Goal: Information Seeking & Learning: Check status

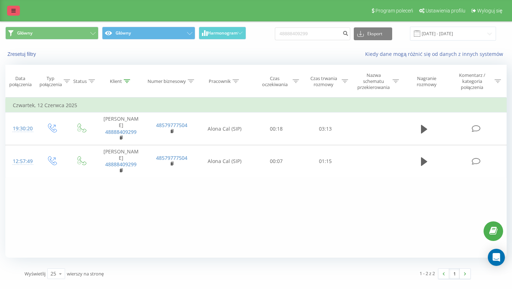
click at [9, 13] on link at bounding box center [13, 11] width 13 height 10
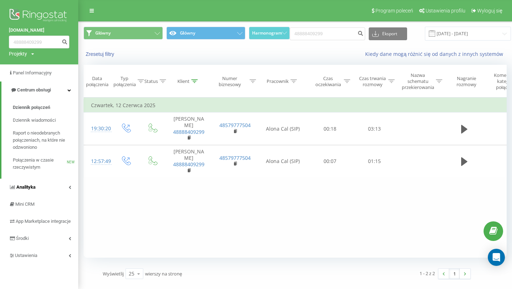
click at [69, 185] on icon at bounding box center [70, 187] width 2 height 4
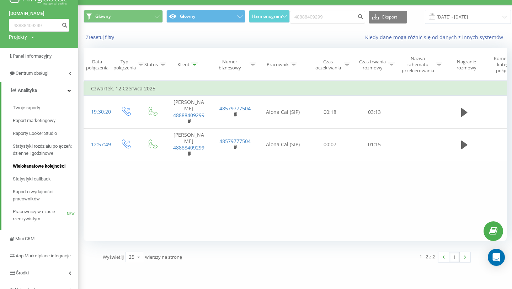
scroll to position [20, 0]
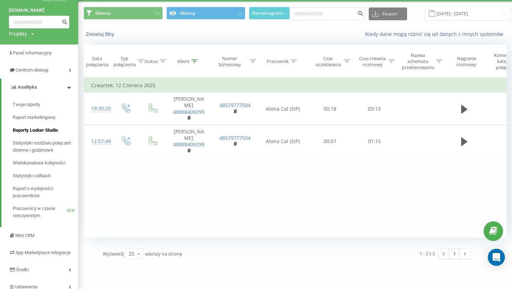
click at [44, 128] on span "Raporty Looker Studio" at bounding box center [35, 130] width 45 height 7
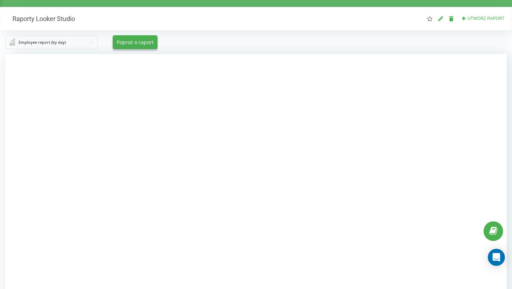
scroll to position [11, 0]
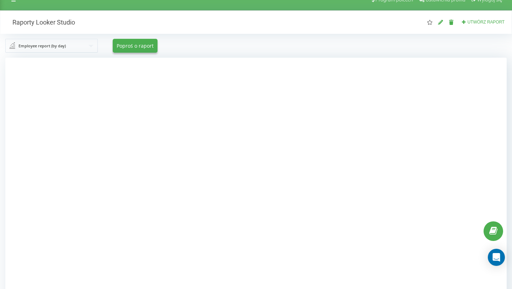
click at [49, 113] on div at bounding box center [255, 202] width 501 height 289
click at [30, 127] on div at bounding box center [255, 202] width 501 height 289
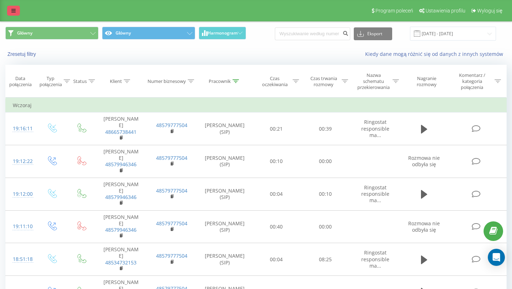
click at [14, 13] on icon at bounding box center [13, 10] width 4 height 5
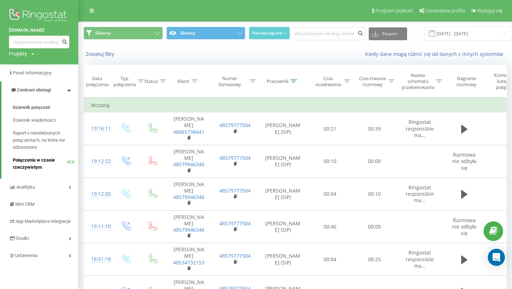
click at [44, 164] on span "Połączenia w czasie rzeczywistym" at bounding box center [40, 163] width 54 height 14
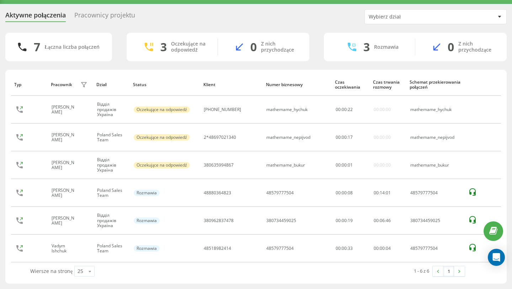
scroll to position [13, 0]
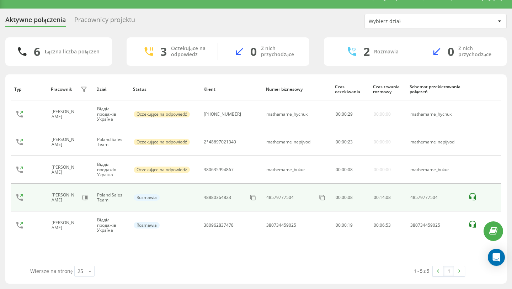
click at [427, 197] on div "48579777504" at bounding box center [435, 197] width 50 height 5
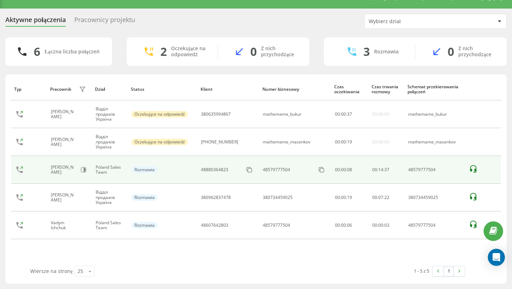
click at [276, 170] on div "48579777504" at bounding box center [276, 169] width 27 height 5
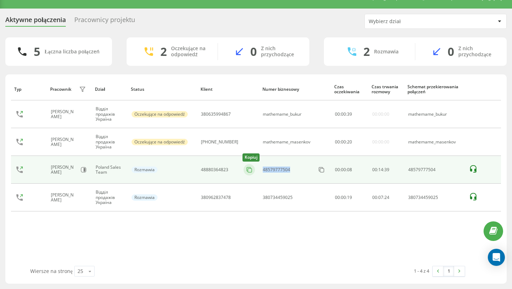
click at [248, 168] on icon at bounding box center [249, 169] width 7 height 7
